Goal: Find specific page/section: Find specific page/section

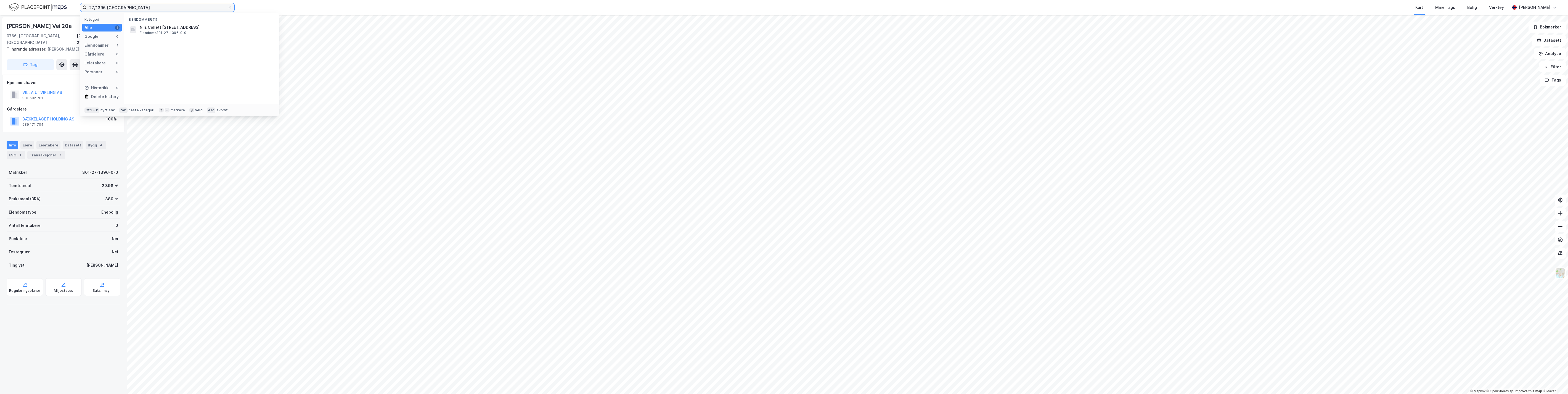
drag, startPoint x: 119, startPoint y: 12, endPoint x: 81, endPoint y: 11, distance: 38.0
click at [81, 11] on label "27/1396 [GEOGRAPHIC_DATA]" at bounding box center [158, 7] width 155 height 9
paste input "gnr 28/bnr 13"
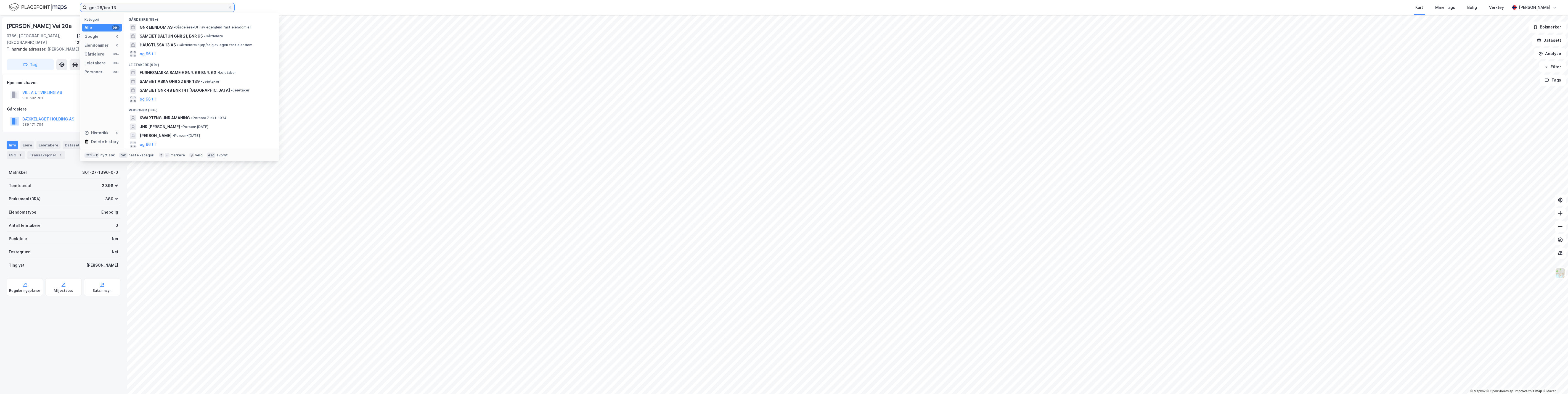
click at [104, 6] on input "gnr 28/bnr 13" at bounding box center [157, 7] width 141 height 9
click at [125, 6] on input "gnr 28 bnr 13" at bounding box center [157, 7] width 141 height 9
click at [111, 7] on input "gnr 28 bnr 13 vestre slidre" at bounding box center [157, 7] width 141 height 9
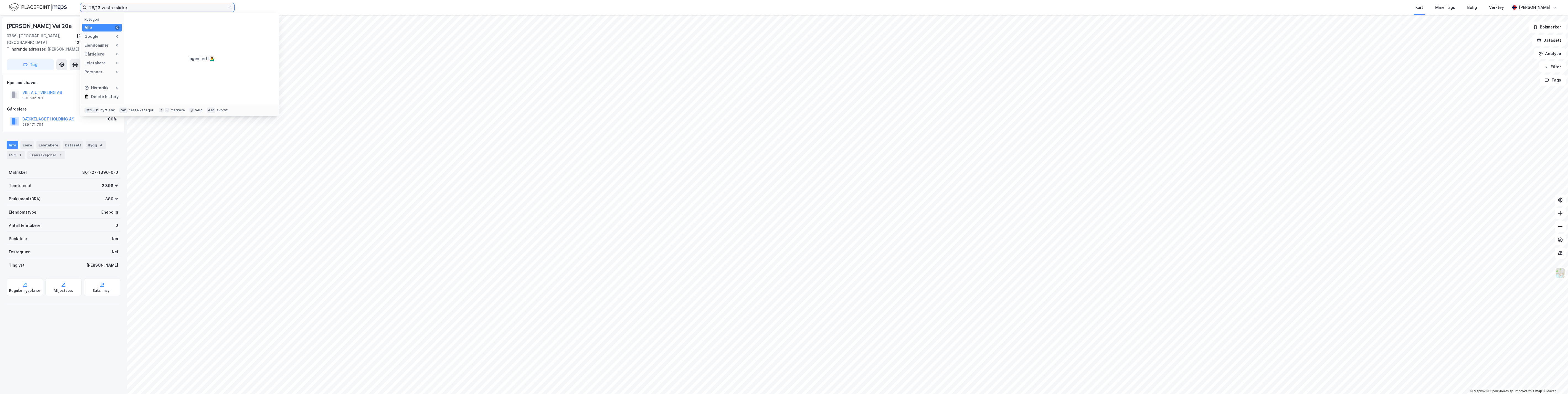
type input "28/13 vestre slidre"
click at [151, 29] on span "[STREET_ADDRESS]" at bounding box center [206, 27] width 133 height 7
